Goal: Information Seeking & Learning: Find specific fact

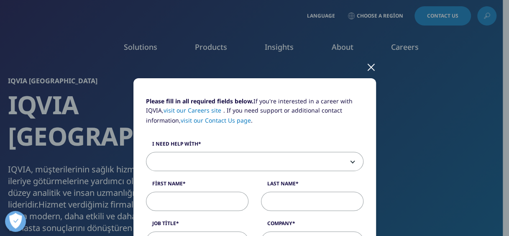
click at [367, 77] on div at bounding box center [372, 66] width 10 height 23
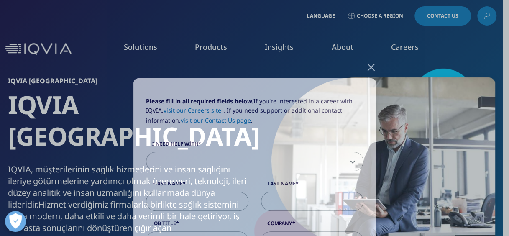
click at [368, 64] on div at bounding box center [372, 66] width 10 height 23
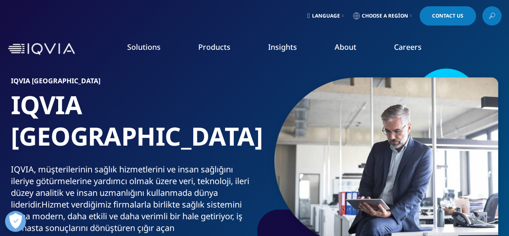
click at [388, 13] on span "Choose a Region" at bounding box center [385, 16] width 46 height 7
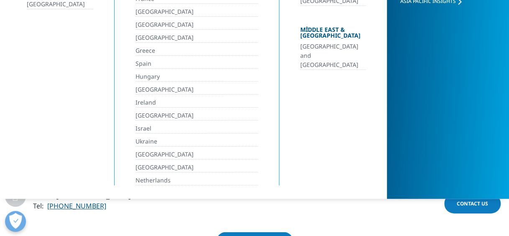
scroll to position [251, 0]
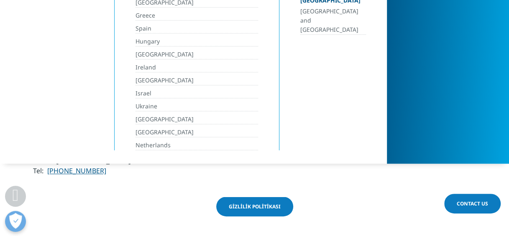
click at [145, 77] on link "​[GEOGRAPHIC_DATA]" at bounding box center [197, 81] width 122 height 10
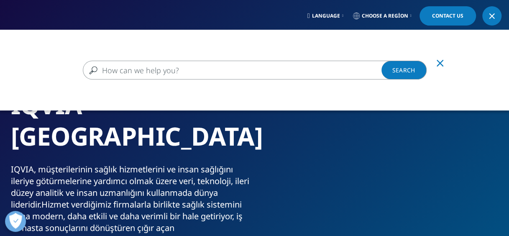
click at [243, 79] on input "Ara" at bounding box center [255, 70] width 344 height 19
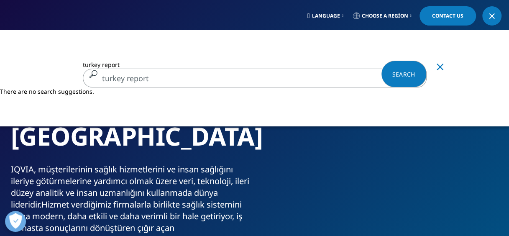
type input "turkey report"
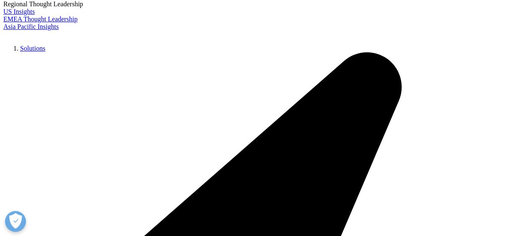
type input "turkey report"
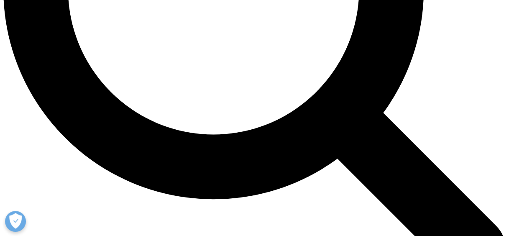
scroll to position [711, 0]
